Goal: Download file/media

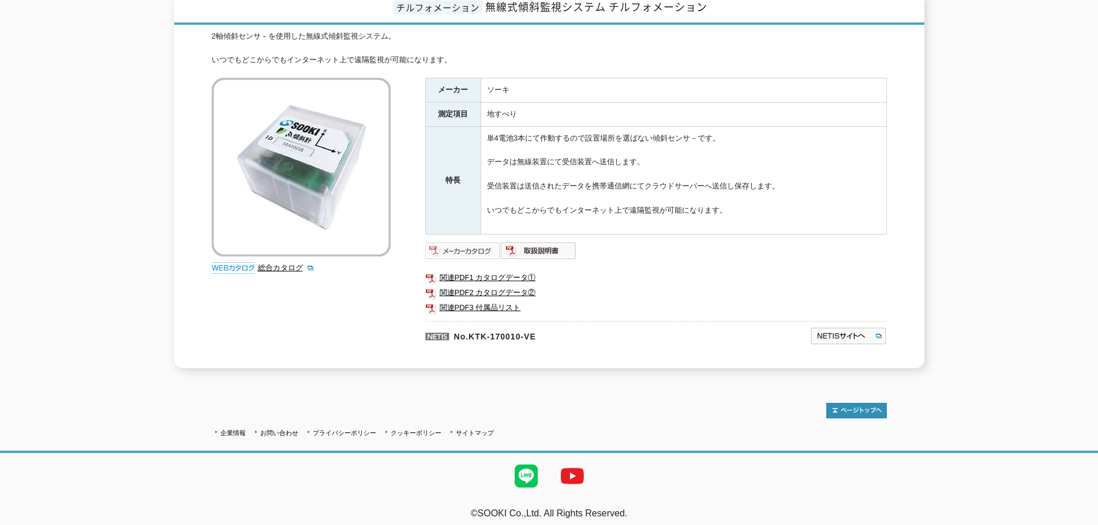
click at [466, 242] on img at bounding box center [463, 251] width 76 height 18
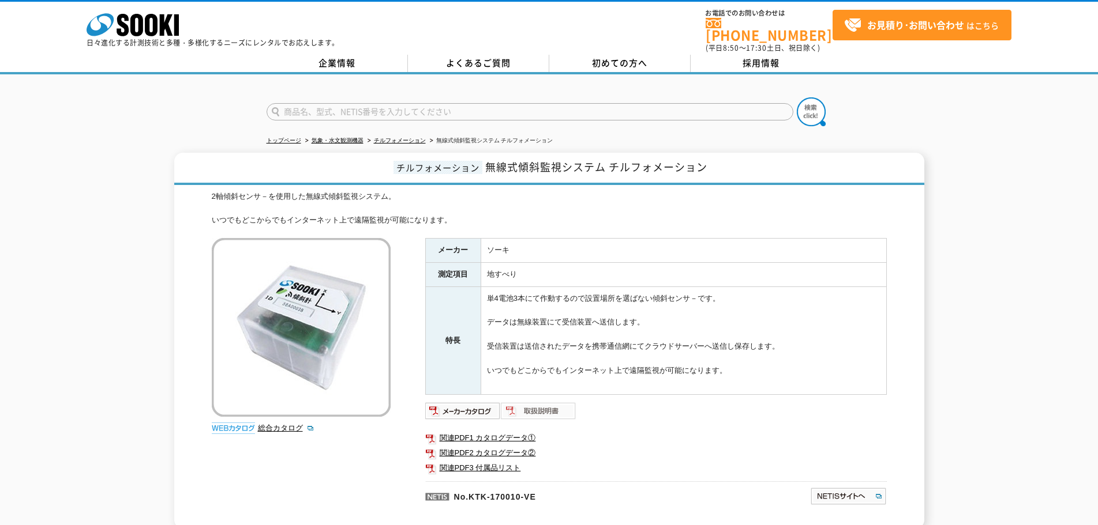
click at [539, 404] on img at bounding box center [539, 411] width 76 height 18
click at [466, 434] on link "関連PDF1 カタログデータ①" at bounding box center [655, 438] width 461 height 15
click at [505, 446] on link "関連PDF2 カタログデータ②" at bounding box center [655, 453] width 461 height 15
click at [475, 461] on link "関連PDF3 付属品リスト" at bounding box center [655, 468] width 461 height 15
